Goal: Task Accomplishment & Management: Complete application form

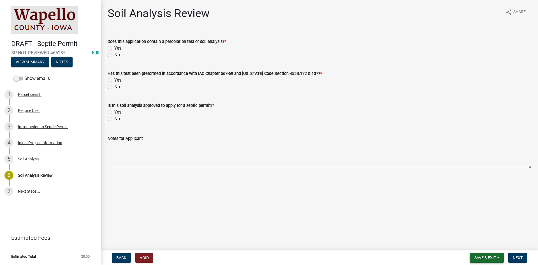
click at [485, 259] on span "Save & Exit" at bounding box center [485, 257] width 22 height 4
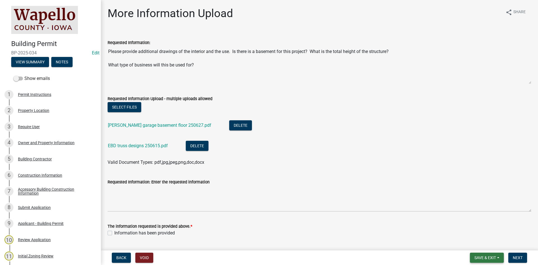
click at [482, 258] on span "Save & Exit" at bounding box center [485, 257] width 22 height 4
click at [478, 242] on button "Save & Exit" at bounding box center [481, 242] width 45 height 13
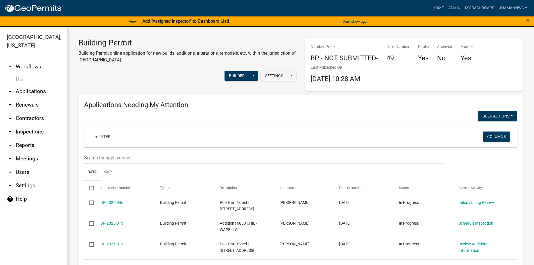
select select "3: 100"
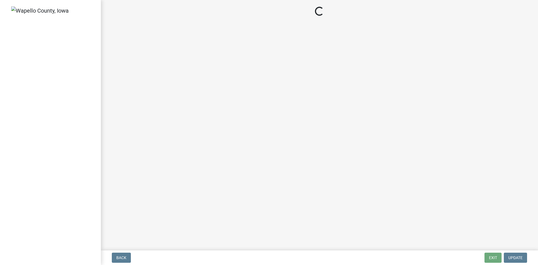
select select "75246380-650c-4bfe-98eb-97f36bd442bd"
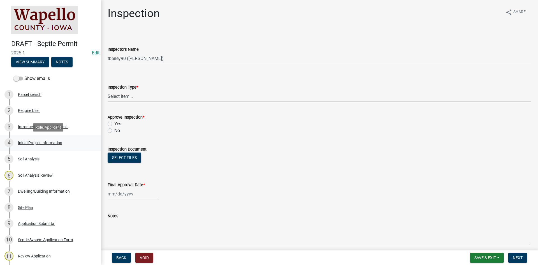
click at [52, 144] on div "Initial Project Information" at bounding box center [40, 143] width 44 height 4
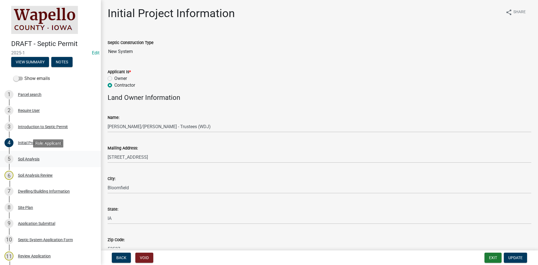
click at [31, 160] on div "Soil Analysis" at bounding box center [29, 159] width 22 height 4
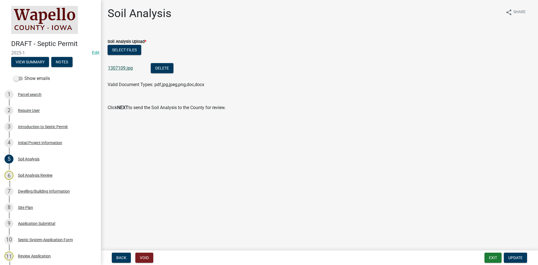
click at [124, 69] on link "1307109.jpg" at bounding box center [120, 67] width 25 height 5
click at [27, 177] on div "6 Soil Analysis Review" at bounding box center [47, 175] width 87 height 9
